Goal: Task Accomplishment & Management: Manage account settings

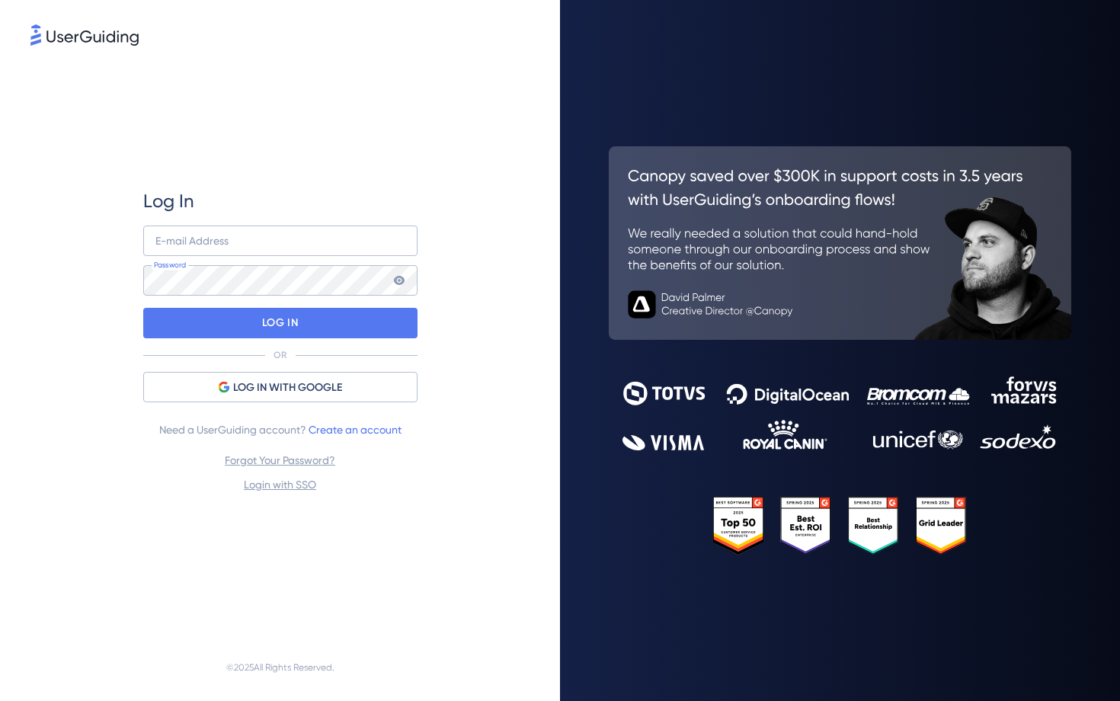
click at [325, 225] on div "Log In E-mail Address Password LOG IN OR LOG IN WITH GOOGLE Need a UserGuiding …" at bounding box center [280, 341] width 274 height 305
click at [325, 241] on input "email" at bounding box center [280, 241] width 274 height 30
click at [400, 286] on icon at bounding box center [399, 280] width 12 height 12
click at [342, 240] on input "email" at bounding box center [280, 241] width 274 height 30
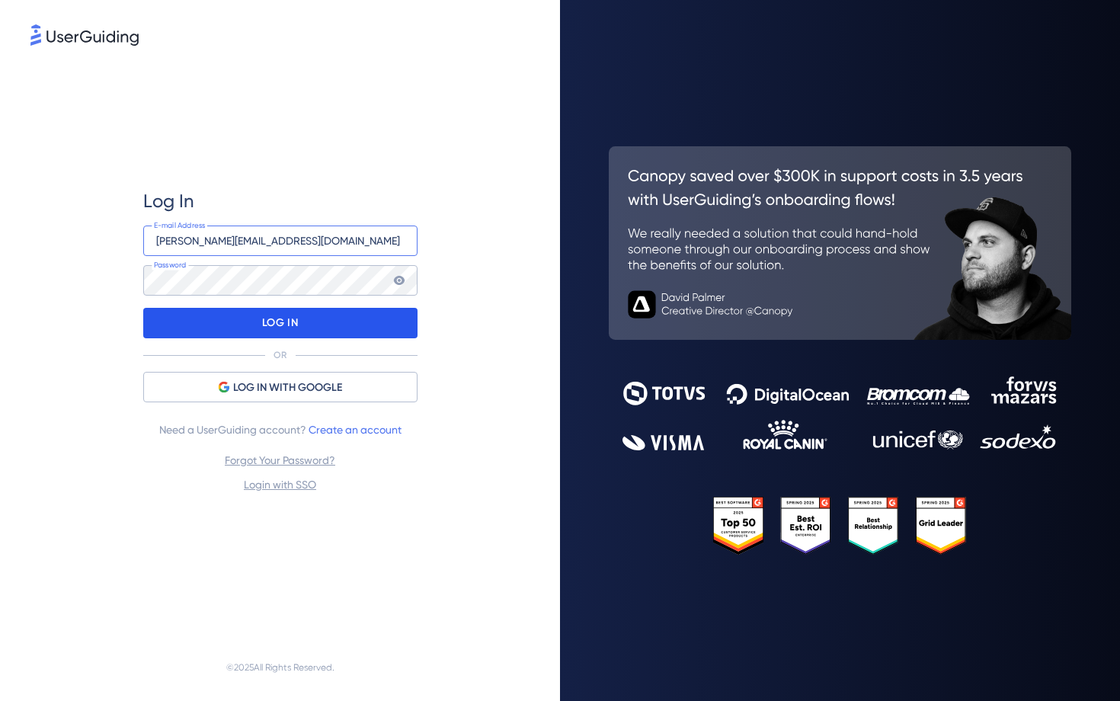
type input "[PERSON_NAME][EMAIL_ADDRESS][DOMAIN_NAME]"
click at [331, 332] on div "LOG IN" at bounding box center [280, 323] width 274 height 30
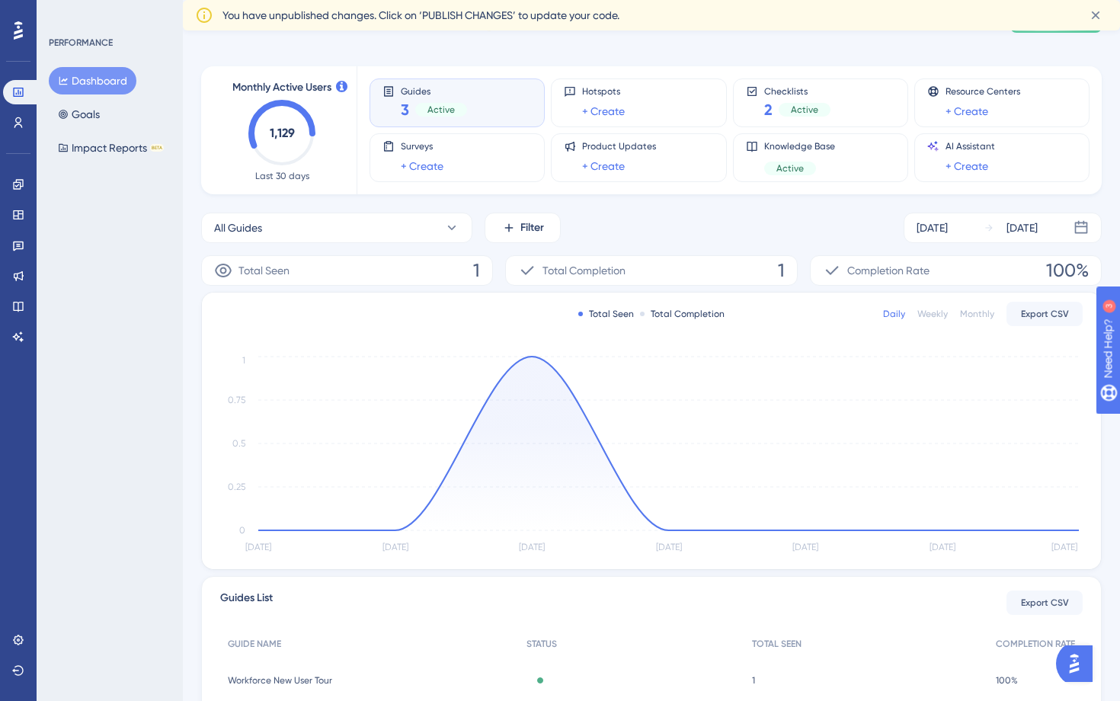
scroll to position [82, 0]
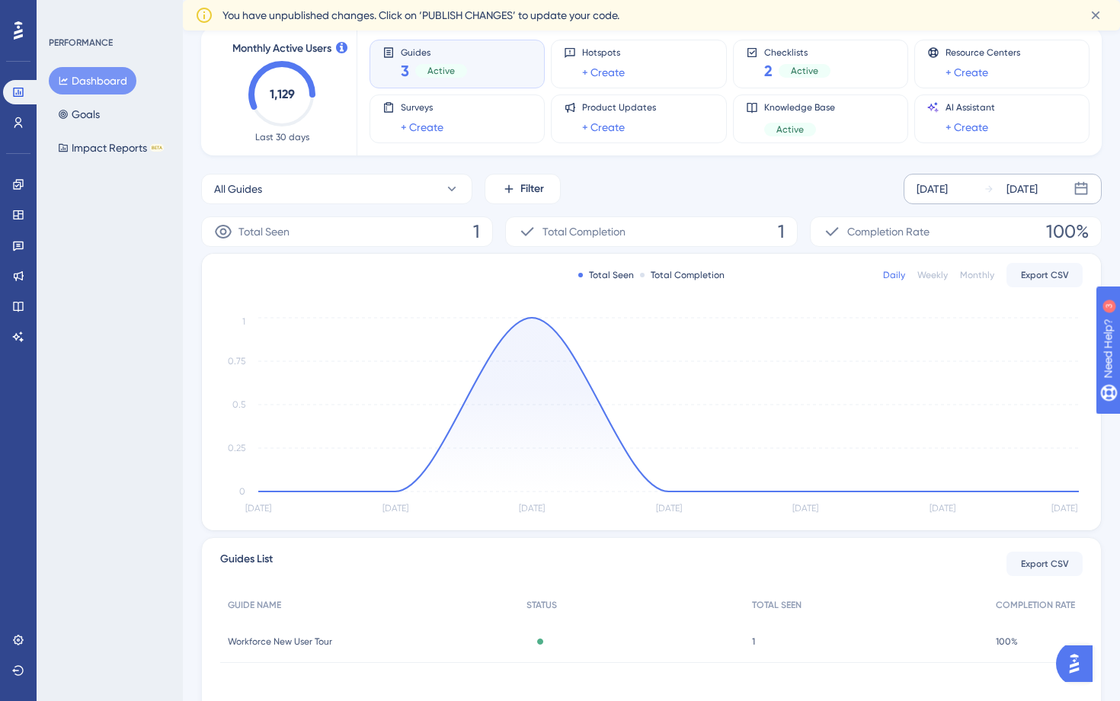
click at [1018, 181] on div "[DATE]" at bounding box center [1022, 189] width 31 height 18
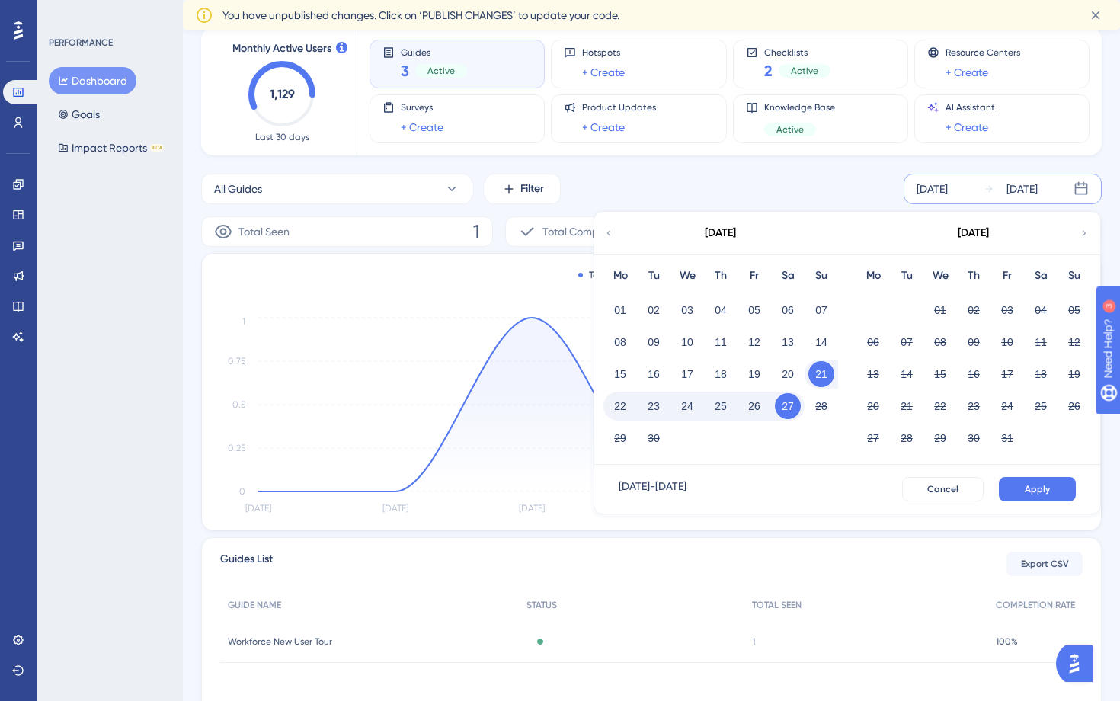
click at [610, 234] on icon at bounding box center [609, 233] width 11 height 14
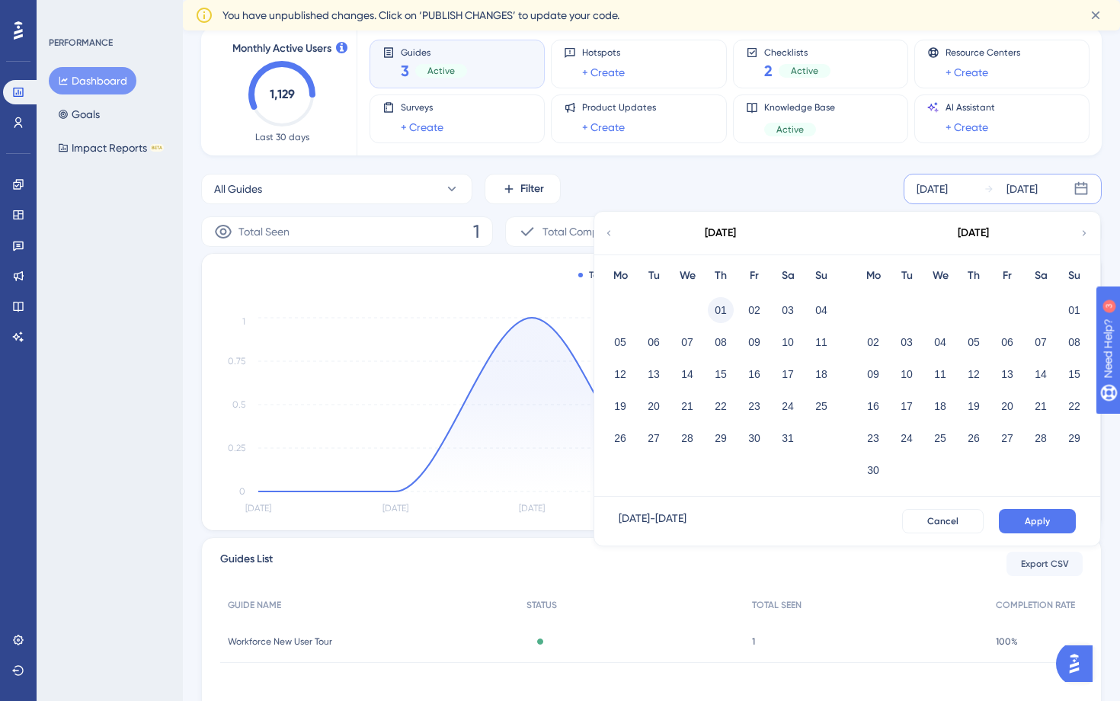
click at [709, 312] on button "01" at bounding box center [721, 310] width 26 height 26
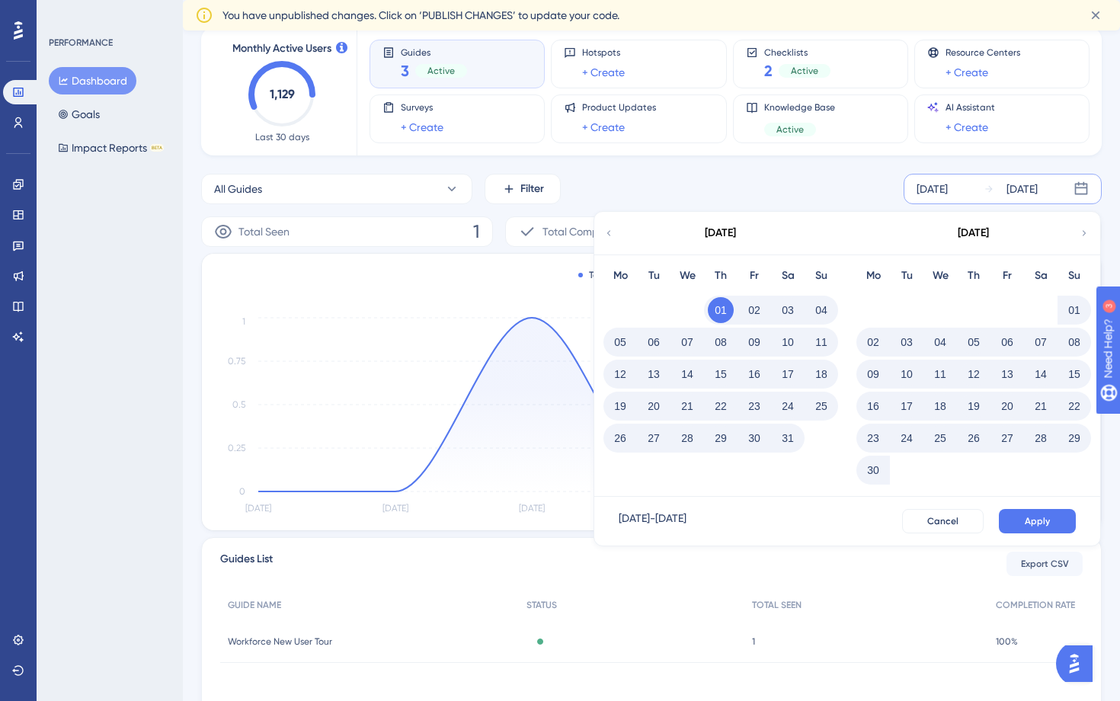
click at [1086, 235] on icon at bounding box center [1084, 233] width 11 height 14
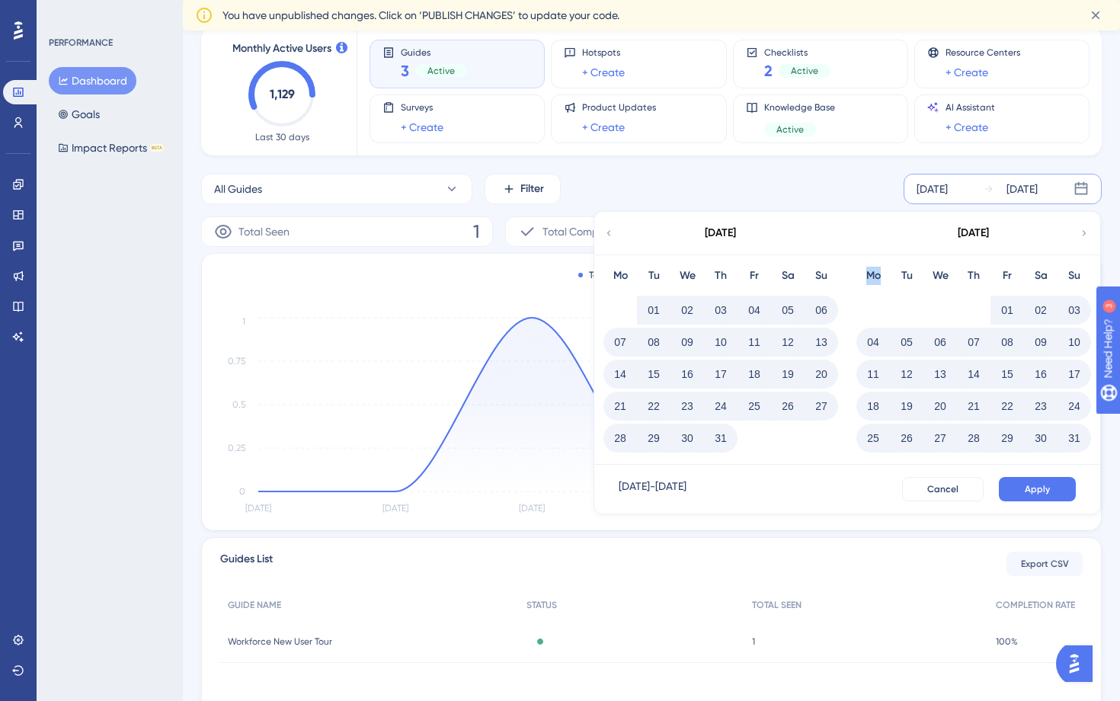
click at [1086, 235] on icon at bounding box center [1084, 233] width 11 height 14
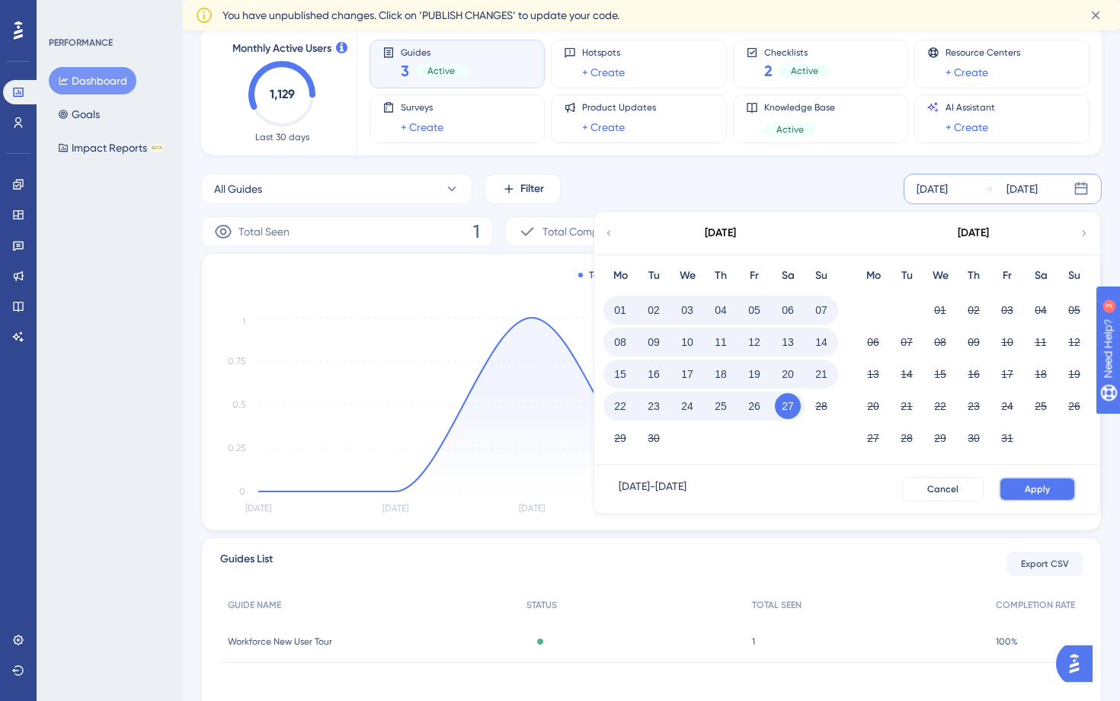
click at [1034, 496] on button "Apply" at bounding box center [1037, 489] width 77 height 24
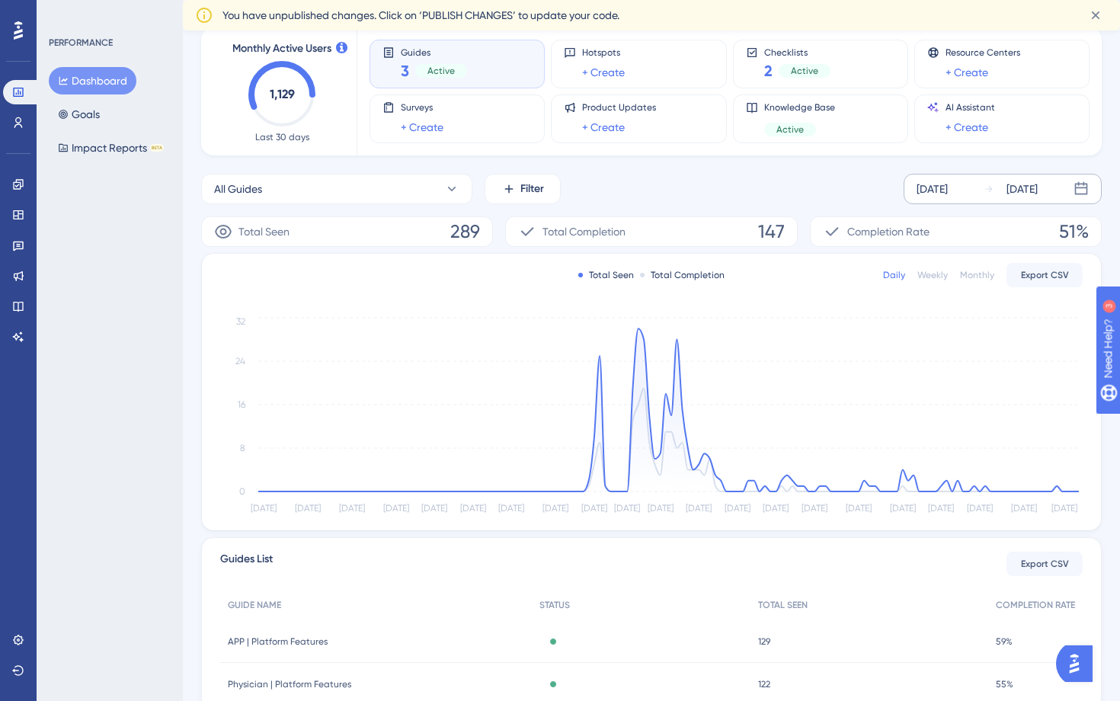
click at [1116, 254] on div "Performance Users Engagement Widgets Feedback Product Updates Knowledge Base AI…" at bounding box center [651, 384] width 937 height 837
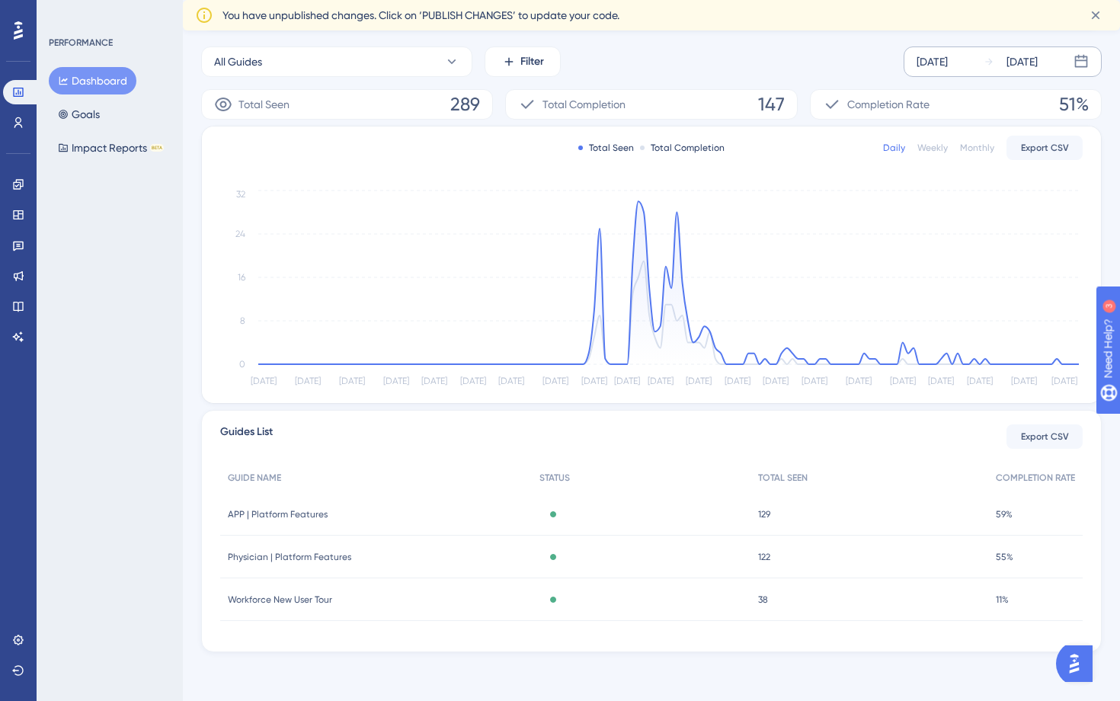
scroll to position [0, 0]
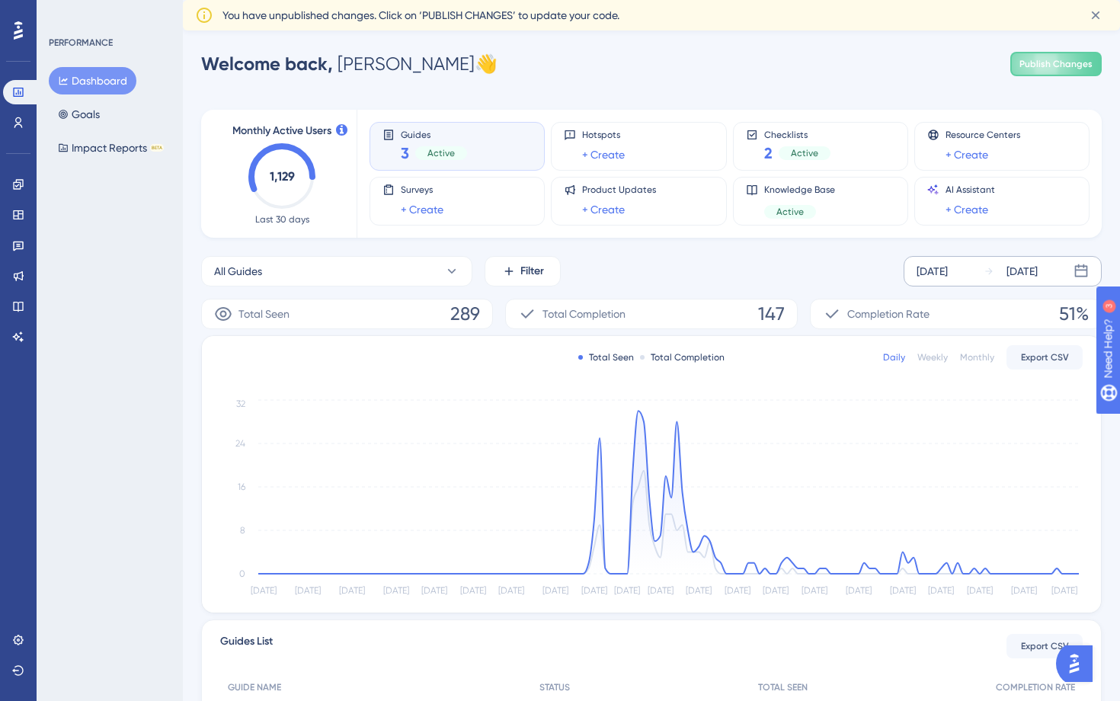
click at [550, 66] on div "Welcome back, [PERSON_NAME] 👋 Publish Changes" at bounding box center [651, 64] width 901 height 30
